Goal: Find specific page/section: Find specific page/section

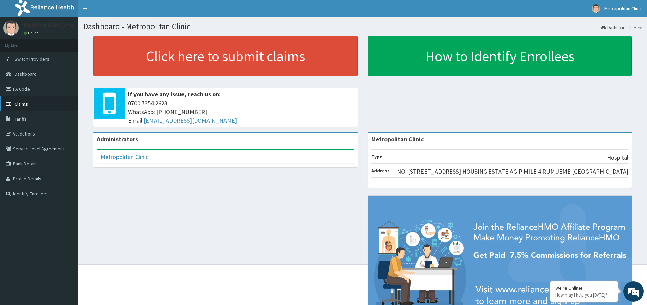
click at [31, 105] on link "Claims" at bounding box center [39, 103] width 78 height 15
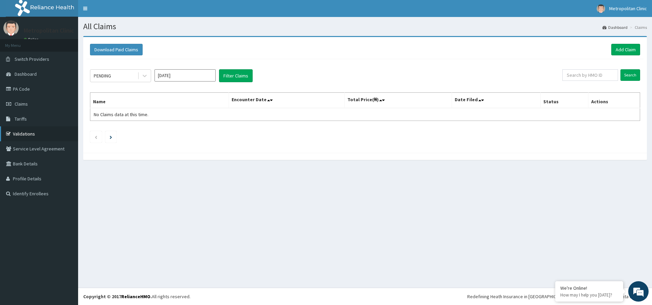
click at [28, 133] on link "Validations" at bounding box center [39, 133] width 78 height 15
